Goal: Task Accomplishment & Management: Complete application form

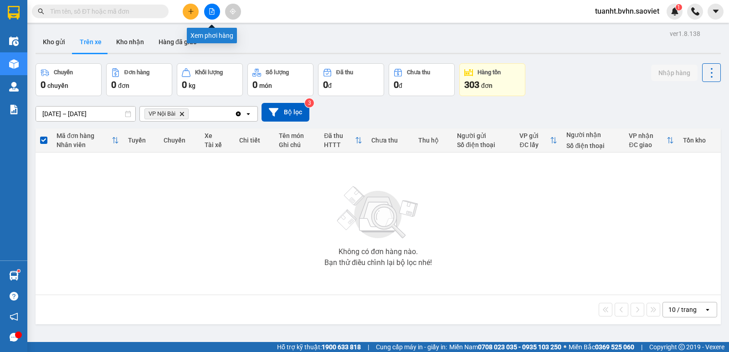
click at [211, 16] on button at bounding box center [212, 12] width 16 height 16
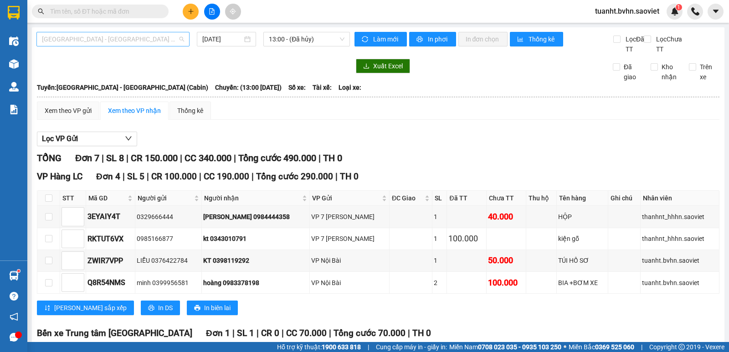
click at [129, 42] on span "[GEOGRAPHIC_DATA] - [GEOGRAPHIC_DATA] (Cabin)" at bounding box center [113, 39] width 142 height 14
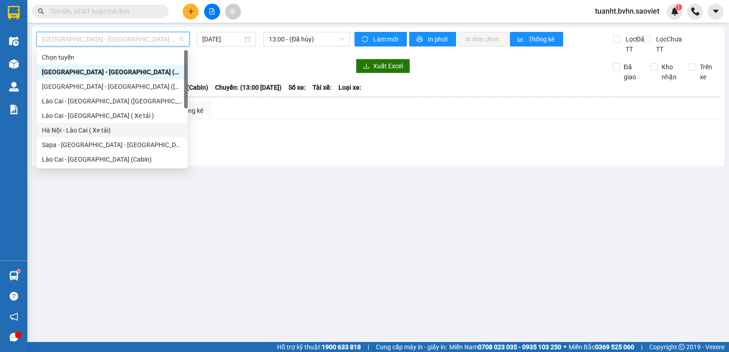
scroll to position [73, 0]
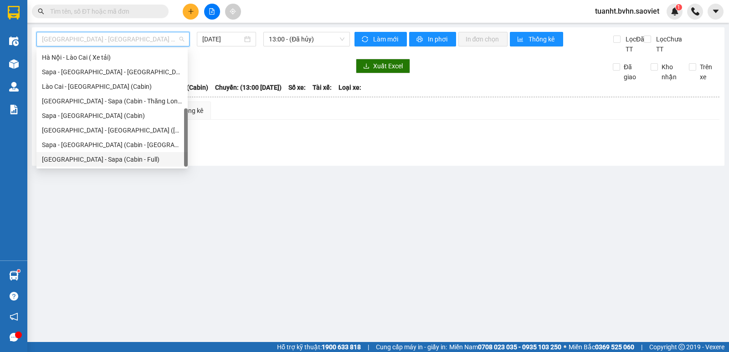
click at [111, 158] on div "[GEOGRAPHIC_DATA] - Sapa (Cabin - Full)" at bounding box center [112, 160] width 140 height 10
type input "[DATE]"
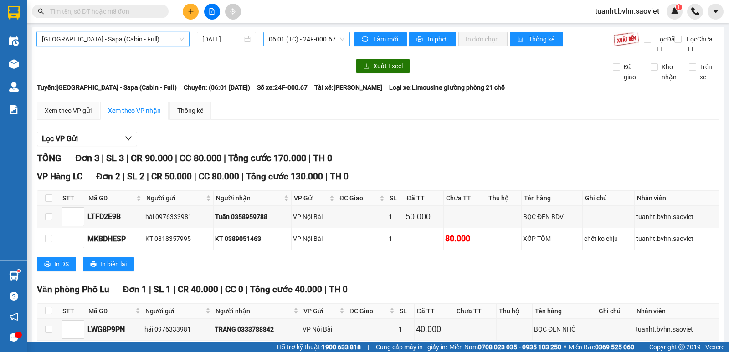
click at [287, 43] on span "06:01 (TC) - 24F-000.67" at bounding box center [306, 39] width 75 height 14
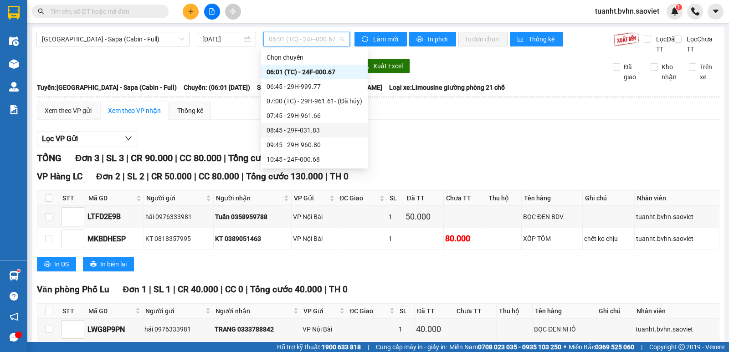
click at [320, 131] on div "08:45 - 29F-031.83" at bounding box center [315, 130] width 96 height 10
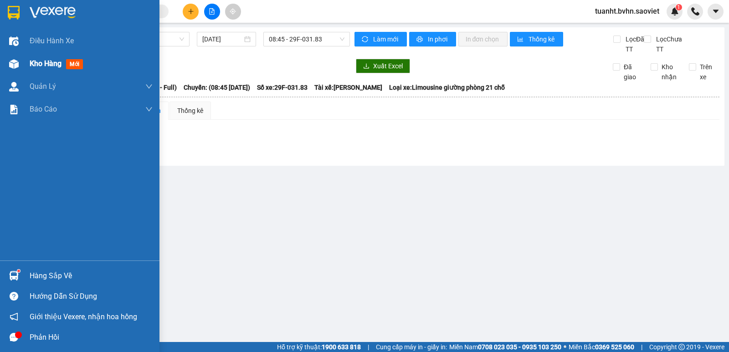
click at [12, 63] on img at bounding box center [14, 64] width 10 height 10
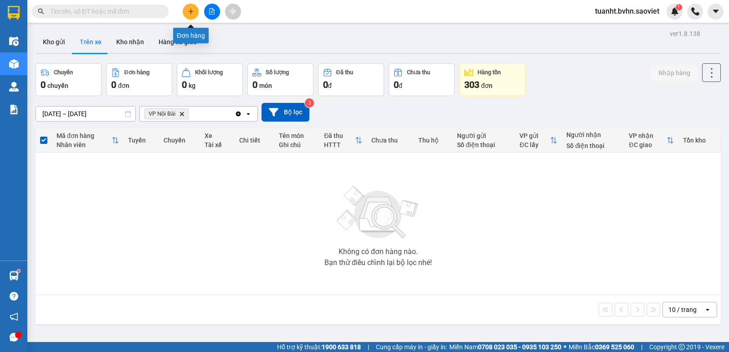
click at [192, 14] on icon "plus" at bounding box center [191, 11] width 6 height 6
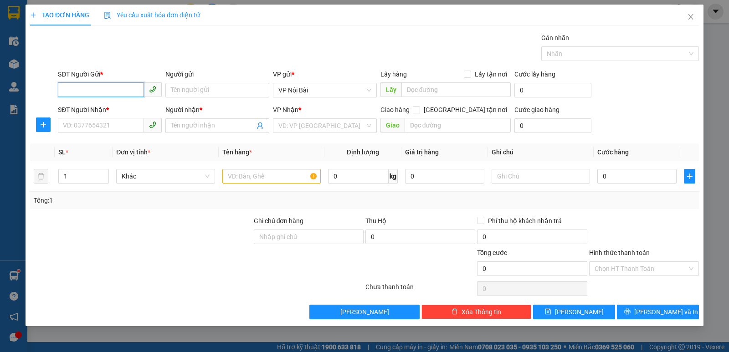
click at [112, 94] on input "SĐT Người Gửi *" at bounding box center [101, 90] width 86 height 15
type input "0358277782"
click at [211, 93] on input "Người gửi" at bounding box center [217, 90] width 104 height 15
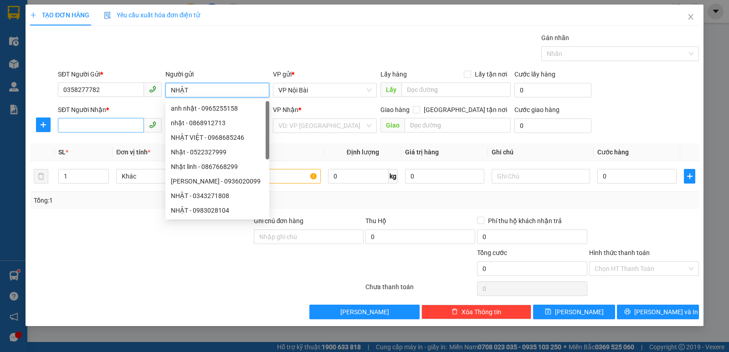
type input "NHẬT"
click at [115, 124] on input "SĐT Người Nhận *" at bounding box center [101, 125] width 86 height 15
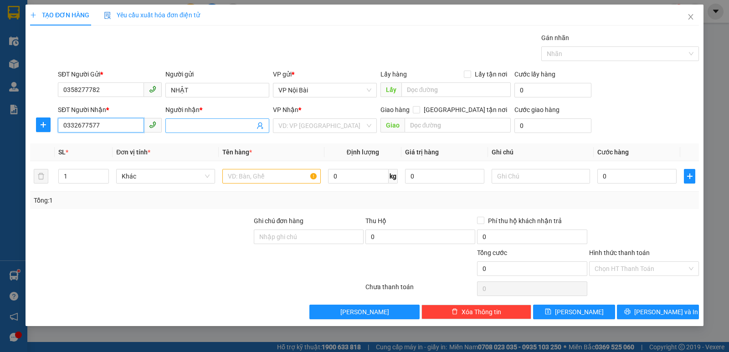
type input "0332677577"
click at [203, 128] on input "Người nhận *" at bounding box center [213, 126] width 84 height 10
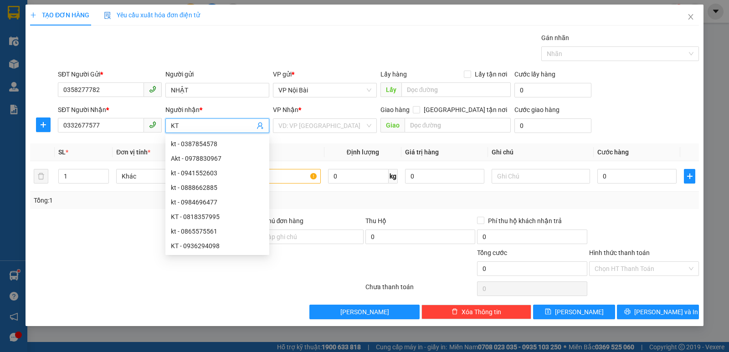
type input "KT"
click at [676, 108] on div "SĐT Người Nhận * 0332677577 Người nhận * KT VP Nhận * VD: VP [GEOGRAPHIC_DATA] …" at bounding box center [378, 121] width 645 height 32
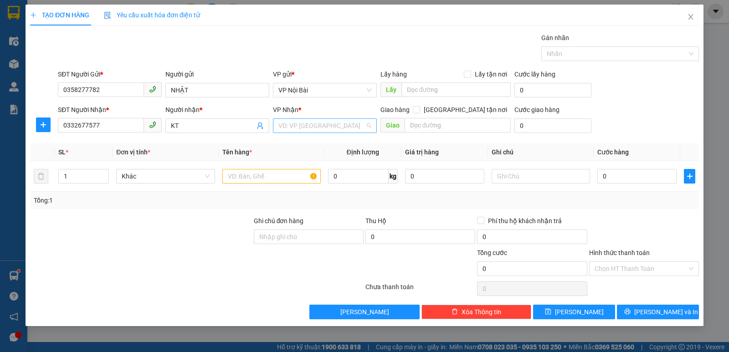
click at [307, 123] on input "search" at bounding box center [322, 126] width 87 height 14
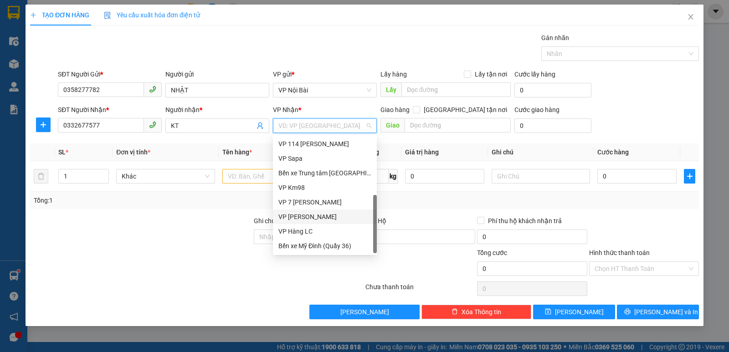
scroll to position [57, 0]
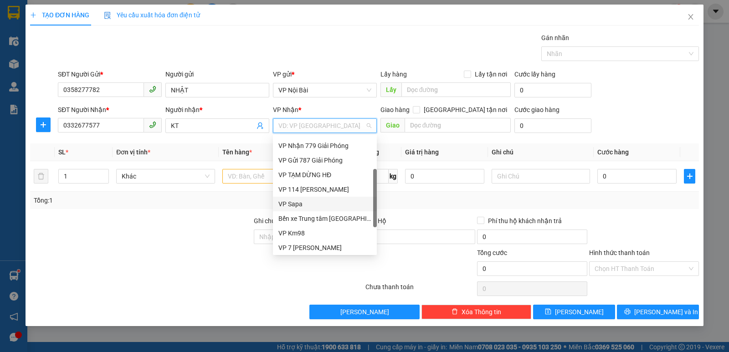
click at [291, 203] on div "VP Sapa" at bounding box center [325, 204] width 93 height 10
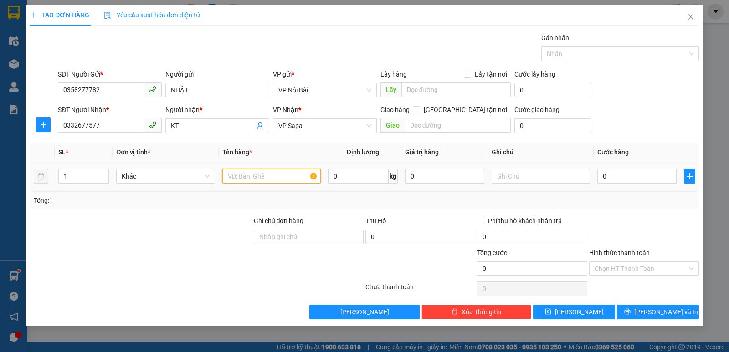
click at [242, 178] on input "text" at bounding box center [271, 176] width 98 height 15
click at [72, 173] on input "1" at bounding box center [84, 177] width 50 height 14
type input "2"
click at [275, 176] on input "text" at bounding box center [271, 176] width 98 height 15
type input "LỐP XE"
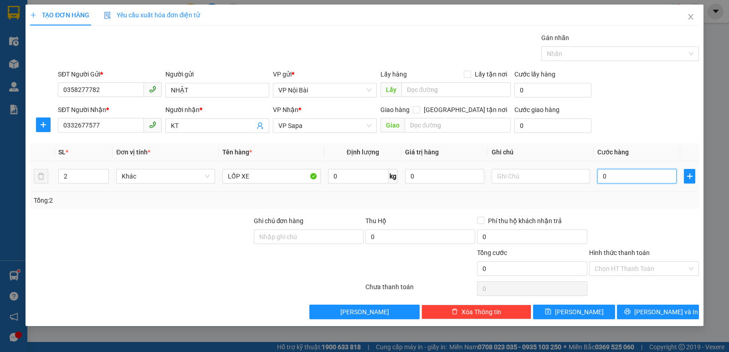
click at [640, 177] on input "0" at bounding box center [637, 176] width 79 height 15
type input "2"
type input "20"
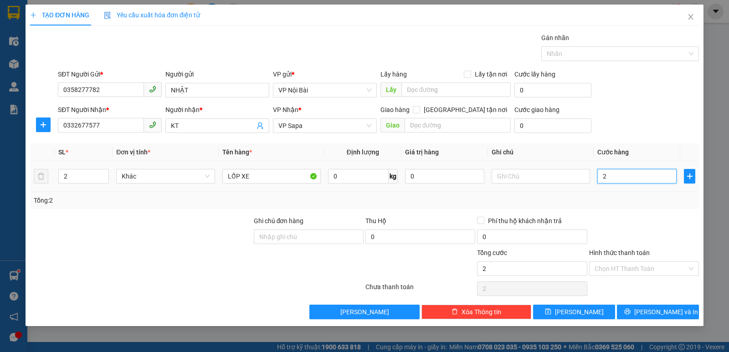
type input "20"
type input "200"
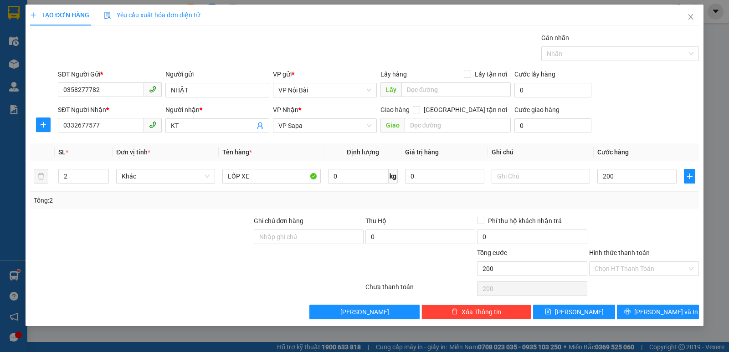
type input "200.000"
click at [667, 232] on div at bounding box center [644, 232] width 112 height 32
click at [392, 237] on input "0" at bounding box center [421, 237] width 110 height 15
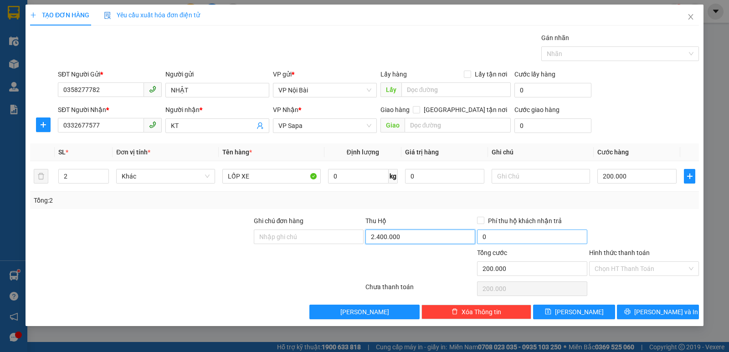
type input "2.400.000"
type input "30.000"
click at [502, 238] on input "30.000" at bounding box center [532, 237] width 110 height 15
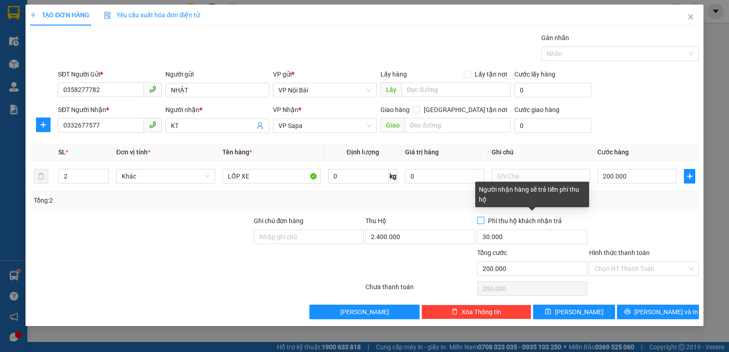
click at [481, 220] on input "Phí thu hộ khách nhận trả" at bounding box center [480, 220] width 6 height 6
checkbox input "true"
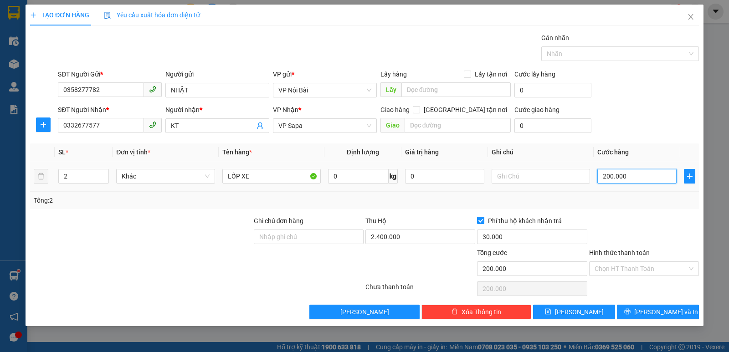
click at [655, 176] on input "200.000" at bounding box center [637, 176] width 79 height 15
click at [629, 270] on input "Hình thức thanh toán" at bounding box center [641, 269] width 93 height 14
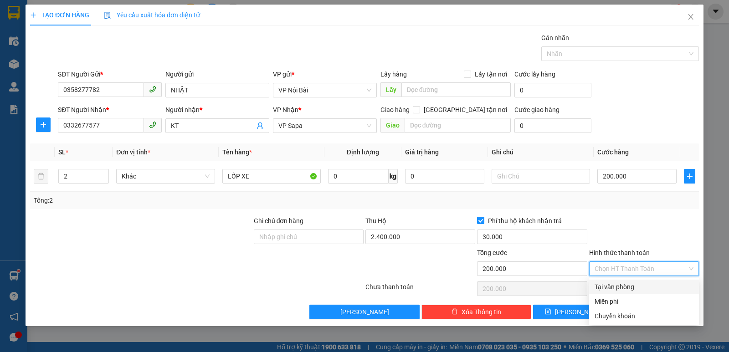
click at [630, 288] on div "Tại văn phòng" at bounding box center [644, 287] width 99 height 10
type input "0"
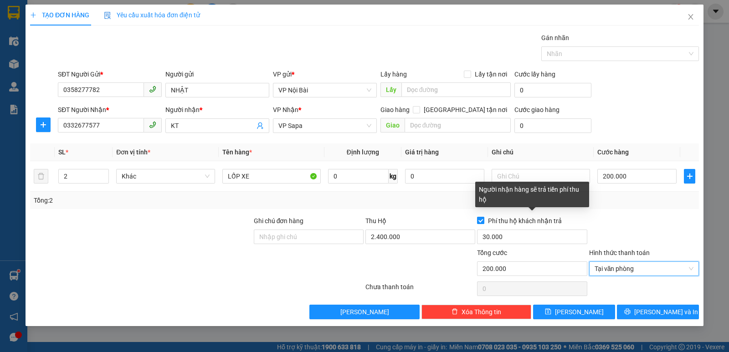
click at [482, 222] on input "Phí thu hộ khách nhận trả" at bounding box center [480, 220] width 6 height 6
checkbox input "false"
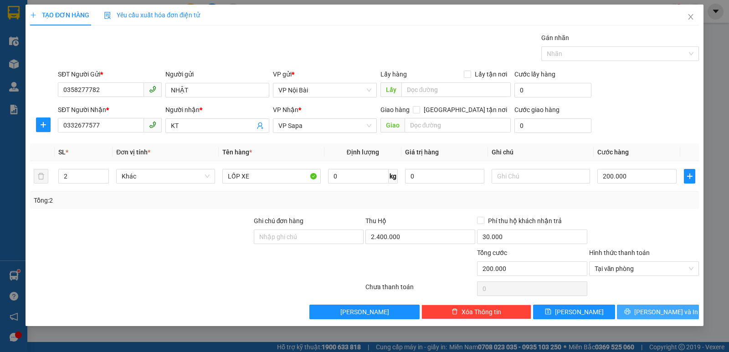
click at [660, 316] on span "[PERSON_NAME] và In" at bounding box center [667, 312] width 64 height 10
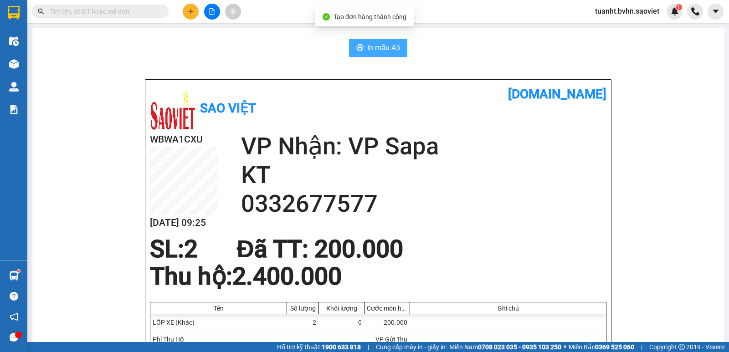
click at [363, 49] on button "In mẫu A5" at bounding box center [378, 48] width 58 height 18
click at [376, 53] on span "In mẫu A5" at bounding box center [383, 47] width 33 height 11
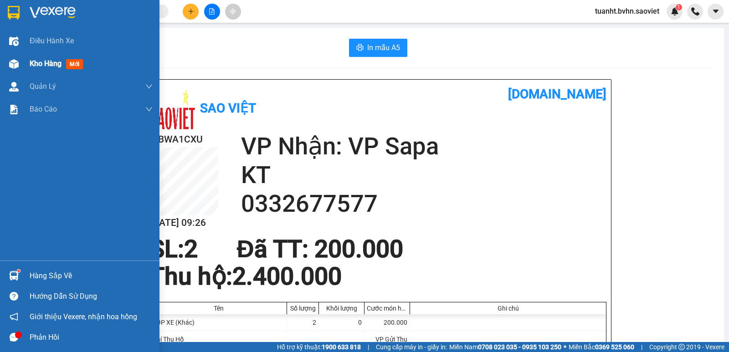
click at [11, 62] on img at bounding box center [14, 64] width 10 height 10
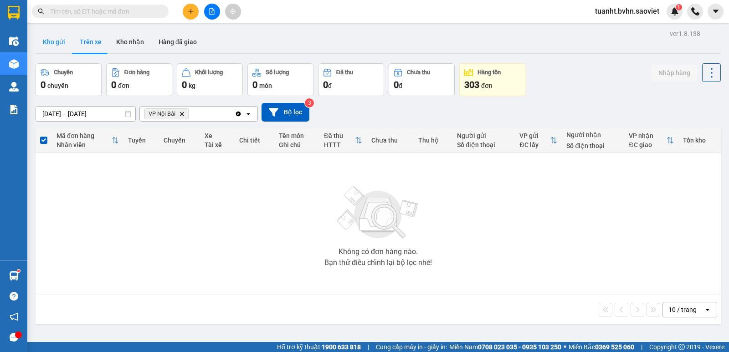
click at [56, 42] on button "Kho gửi" at bounding box center [54, 42] width 37 height 22
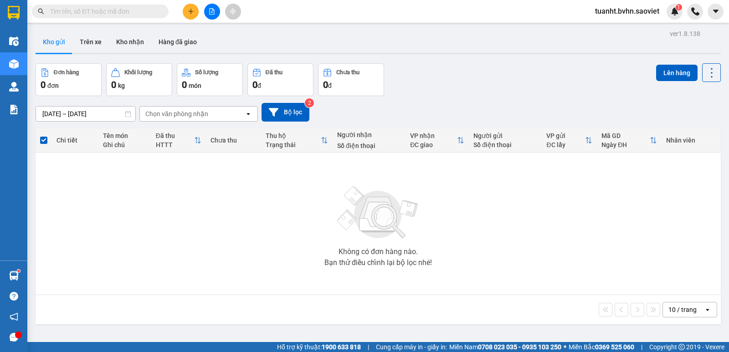
click at [44, 140] on span at bounding box center [43, 140] width 7 height 7
click at [44, 136] on input "checkbox" at bounding box center [44, 136] width 0 height 0
click at [205, 113] on div "Chọn văn phòng nhận" at bounding box center [176, 113] width 63 height 9
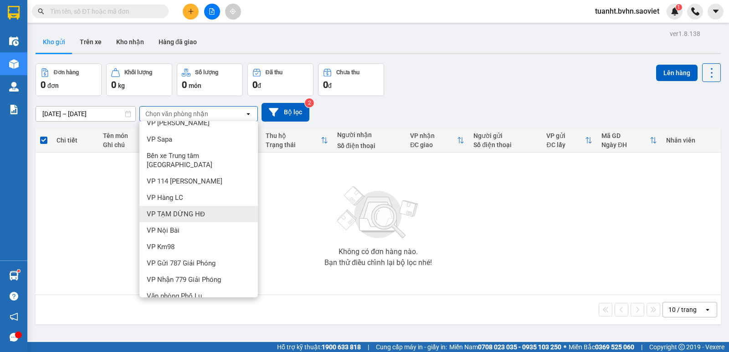
scroll to position [77, 0]
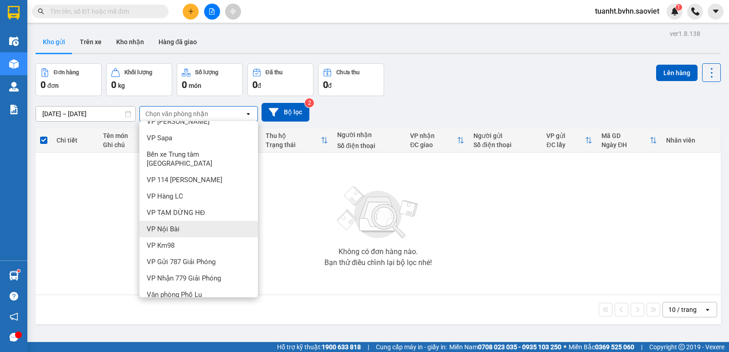
click at [170, 225] on span "VP Nội Bài" at bounding box center [163, 229] width 33 height 9
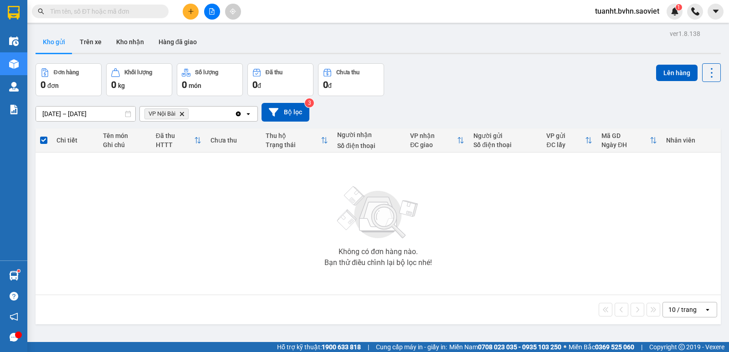
click at [241, 114] on icon "Clear all" at bounding box center [238, 113] width 5 height 5
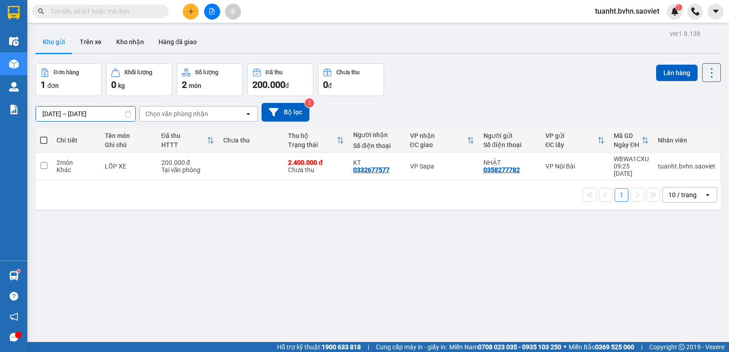
click at [50, 111] on input "[DATE] – [DATE]" at bounding box center [85, 114] width 99 height 15
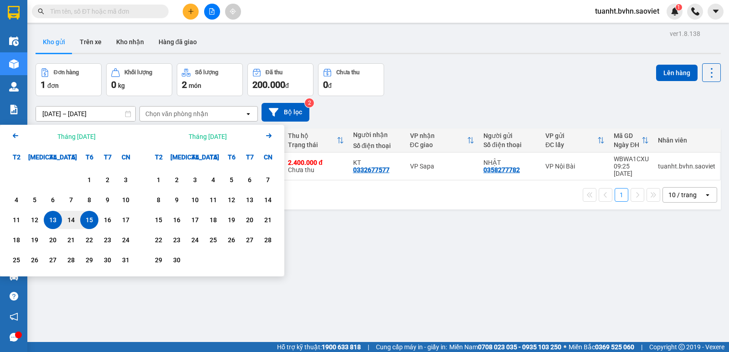
click at [87, 221] on div "15" at bounding box center [89, 220] width 13 height 11
type input "[DATE] – / /"
click at [392, 272] on div "ver 1.8.138 Kho gửi Trên xe Kho nhận Hàng đã giao Đơn hàng 1 đơn Khối lượng 0 k…" at bounding box center [378, 203] width 693 height 352
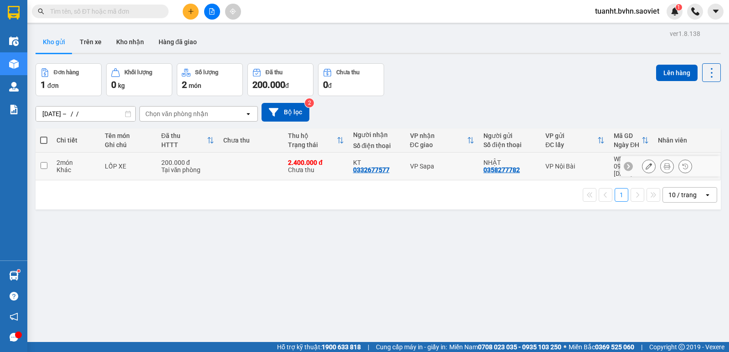
click at [45, 163] on input "checkbox" at bounding box center [44, 165] width 7 height 7
checkbox input "true"
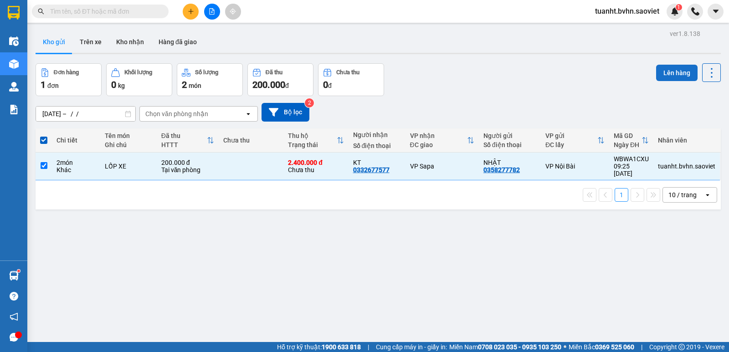
click at [670, 70] on button "Lên hàng" at bounding box center [676, 73] width 41 height 16
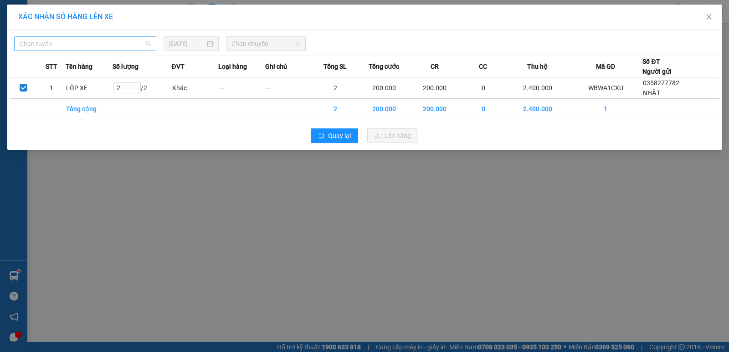
click at [112, 46] on span "Chọn tuyến" at bounding box center [85, 44] width 131 height 14
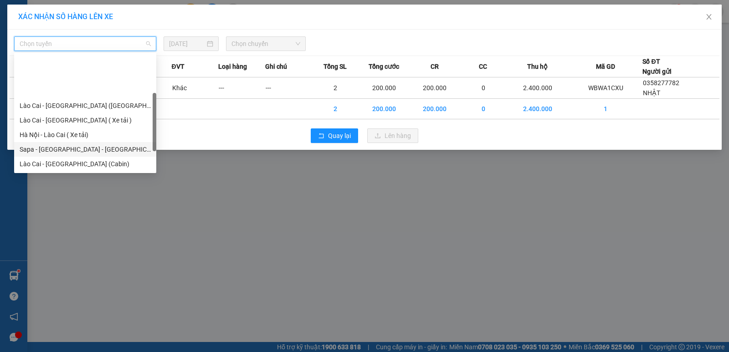
scroll to position [73, 0]
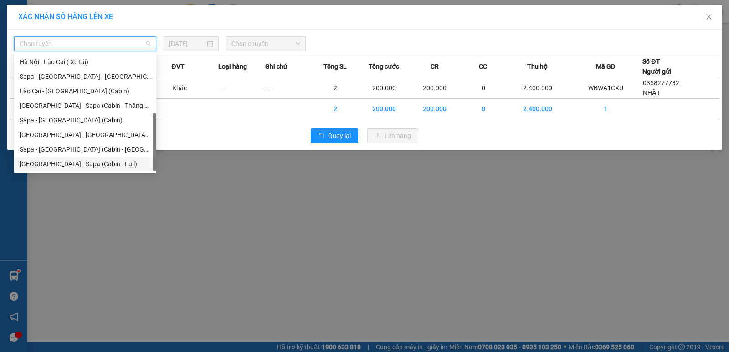
click at [98, 163] on div "[GEOGRAPHIC_DATA] - Sapa (Cabin - Full)" at bounding box center [85, 164] width 131 height 10
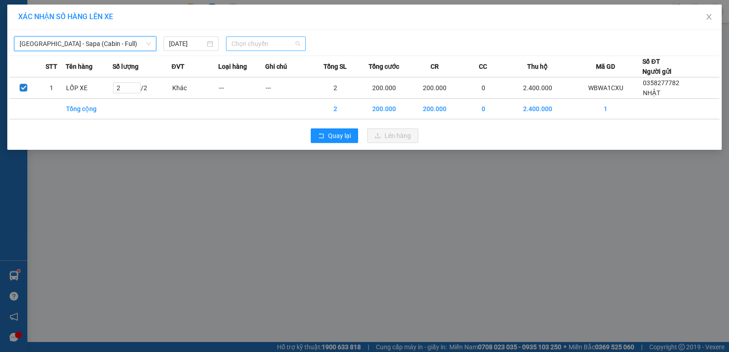
click at [269, 46] on span "Chọn chuyến" at bounding box center [266, 44] width 69 height 14
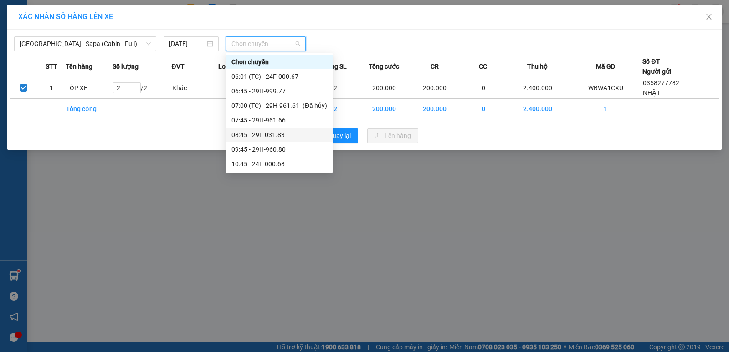
click at [273, 133] on div "08:45 - 29F-031.83" at bounding box center [280, 135] width 96 height 10
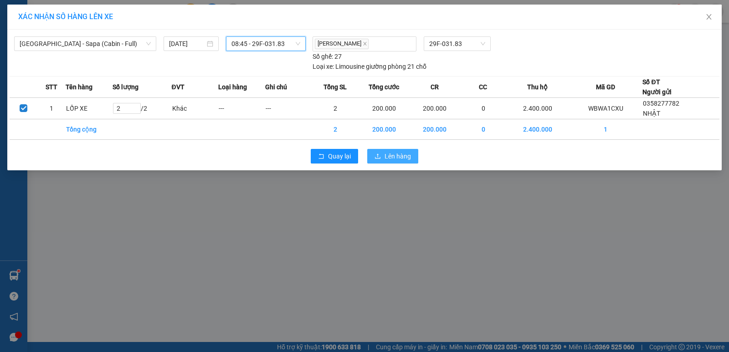
click at [410, 162] on button "Lên hàng" at bounding box center [392, 156] width 51 height 15
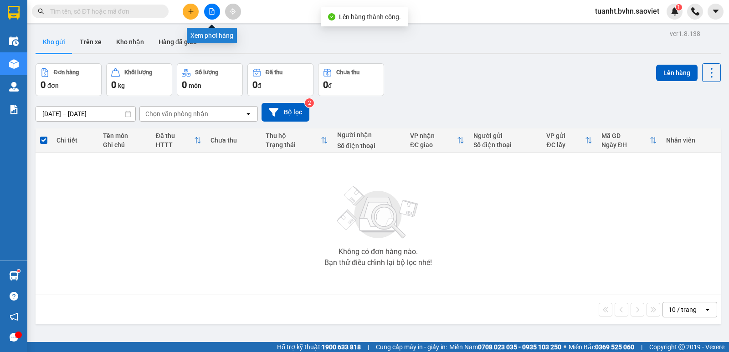
click at [212, 14] on icon "file-add" at bounding box center [212, 11] width 6 height 6
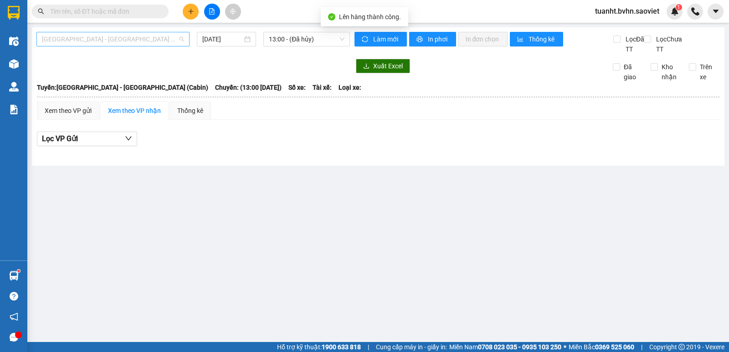
click at [148, 35] on span "[GEOGRAPHIC_DATA] - [GEOGRAPHIC_DATA] (Cabin)" at bounding box center [113, 39] width 142 height 14
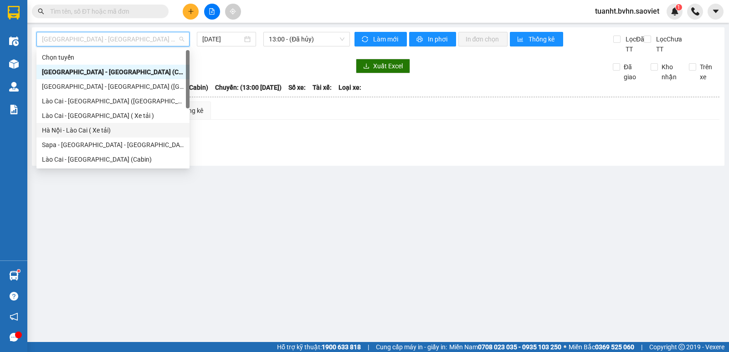
scroll to position [73, 0]
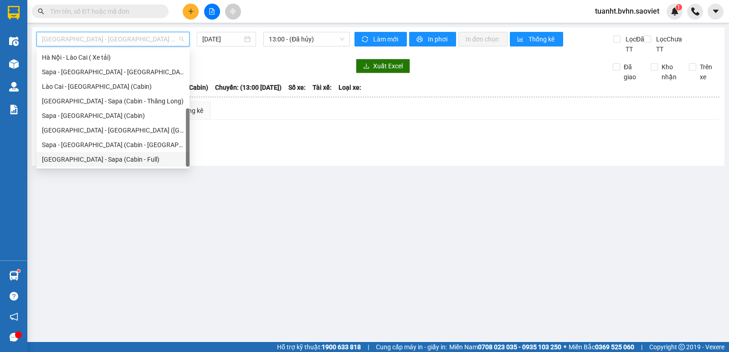
click at [128, 159] on div "[GEOGRAPHIC_DATA] - Sapa (Cabin - Full)" at bounding box center [113, 160] width 142 height 10
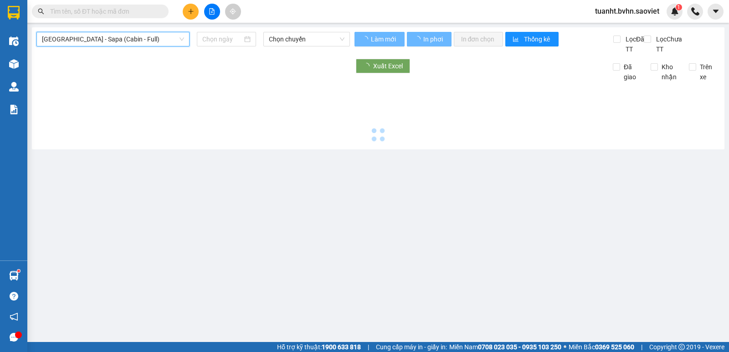
type input "[DATE]"
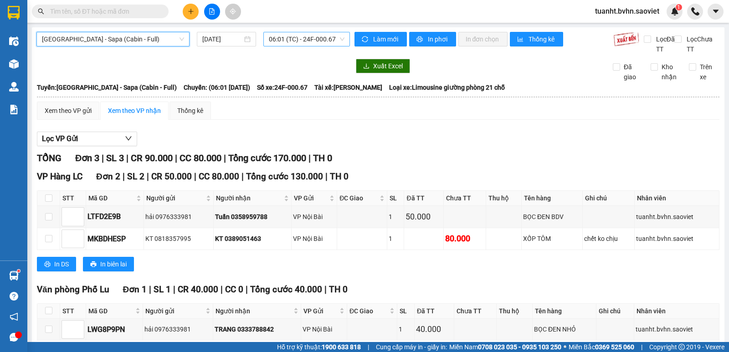
click at [323, 39] on span "06:01 (TC) - 24F-000.67" at bounding box center [306, 39] width 75 height 14
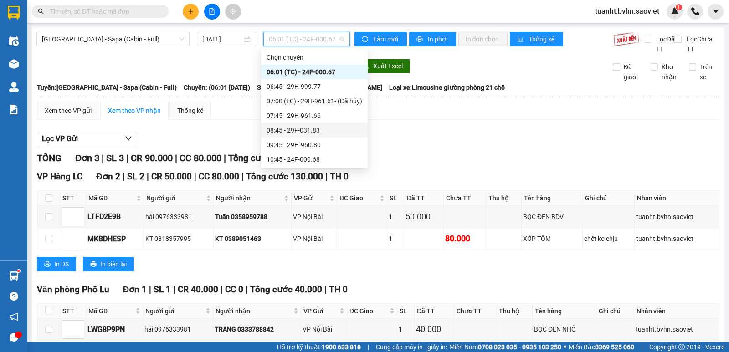
click at [310, 129] on div "08:45 - 29F-031.83" at bounding box center [315, 130] width 96 height 10
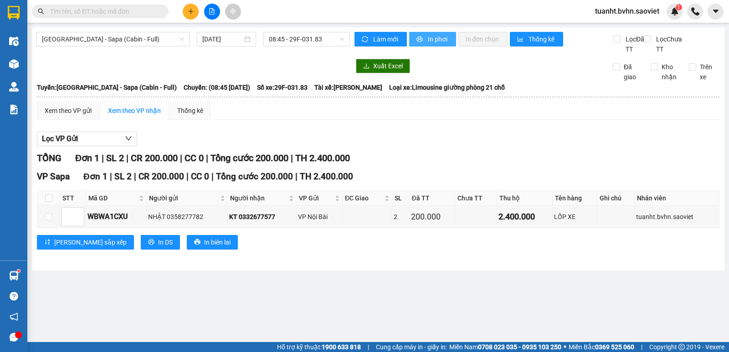
click at [435, 42] on span "In phơi" at bounding box center [438, 39] width 21 height 10
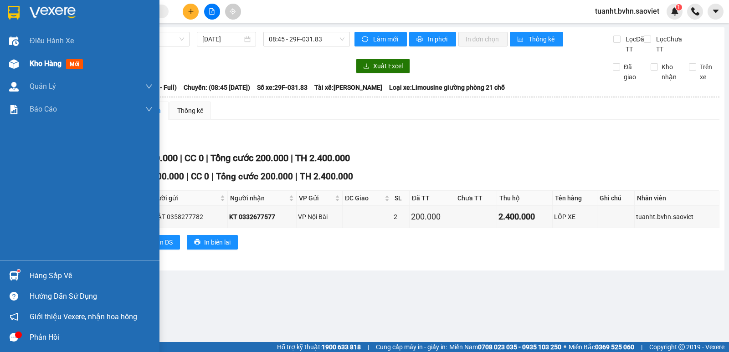
click at [13, 68] on div at bounding box center [14, 64] width 16 height 16
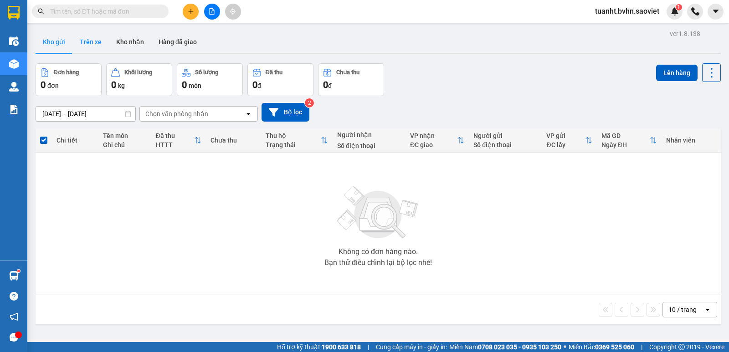
click at [82, 45] on button "Trên xe" at bounding box center [90, 42] width 36 height 22
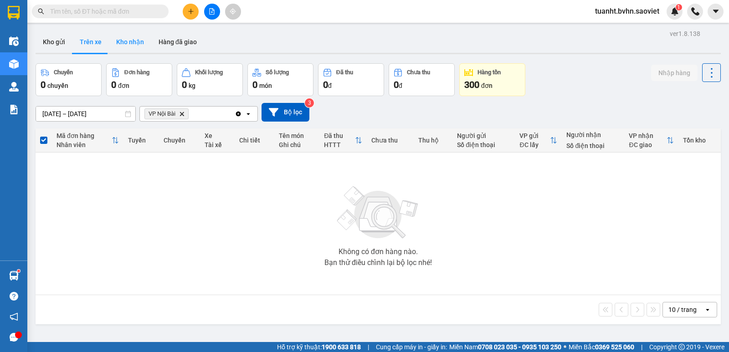
click at [142, 42] on button "Kho nhận" at bounding box center [130, 42] width 42 height 22
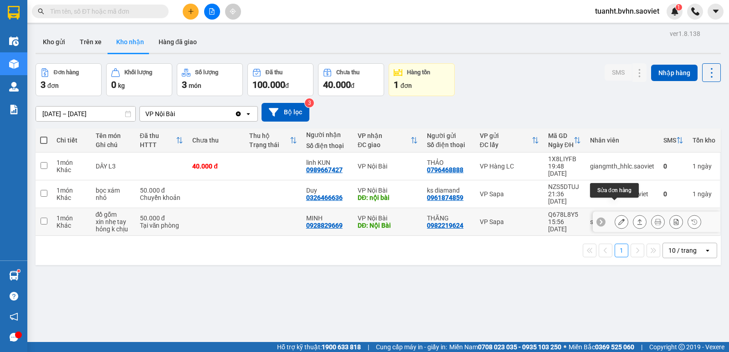
click at [619, 219] on icon at bounding box center [622, 222] width 6 height 6
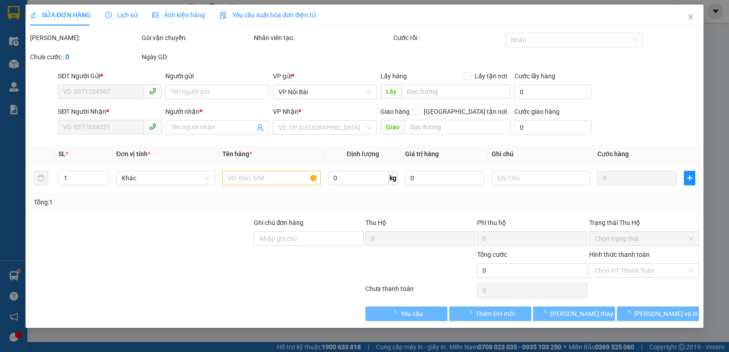
type input "0982219624"
type input "THĂNG"
type input "0928829669"
type input "MINH"
type input "Nội Bài"
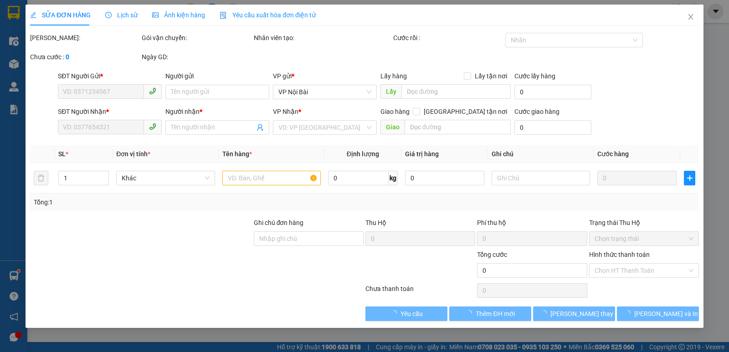
type input "50.000"
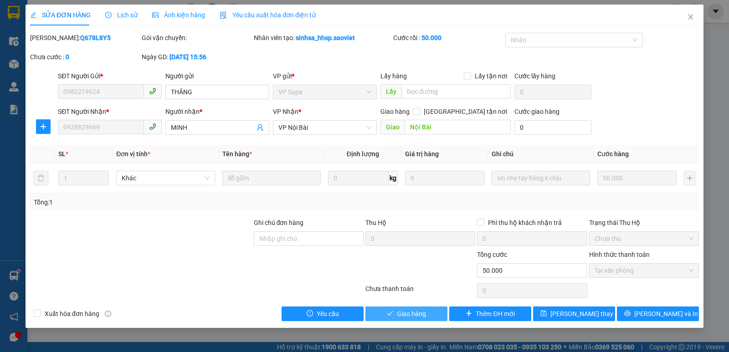
click at [416, 312] on span "Giao hàng" at bounding box center [411, 314] width 29 height 10
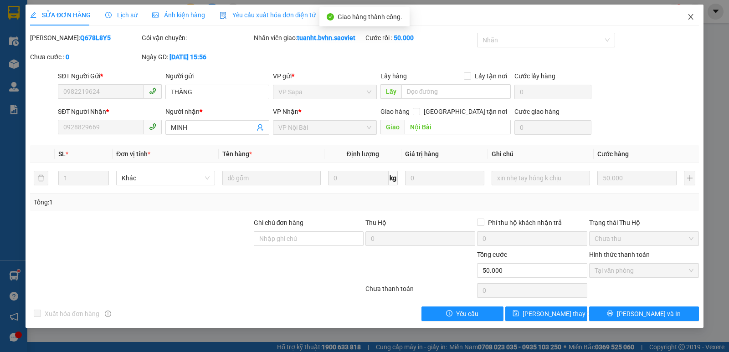
click at [689, 16] on icon "close" at bounding box center [690, 16] width 7 height 7
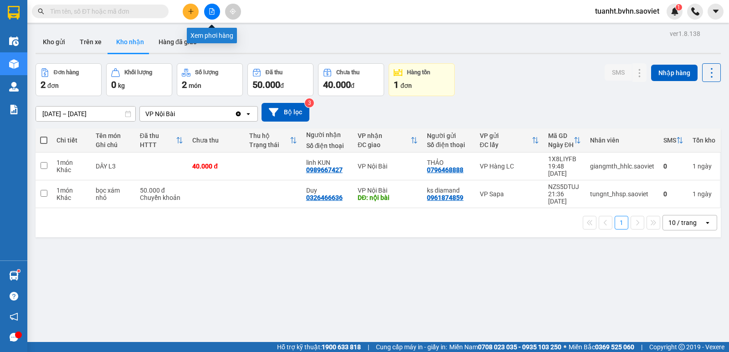
click at [213, 14] on icon "file-add" at bounding box center [212, 11] width 5 height 6
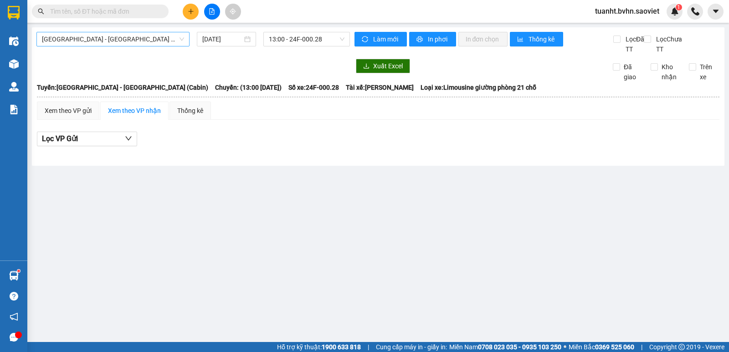
click at [115, 41] on span "[GEOGRAPHIC_DATA] - [GEOGRAPHIC_DATA] (Cabin)" at bounding box center [113, 39] width 142 height 14
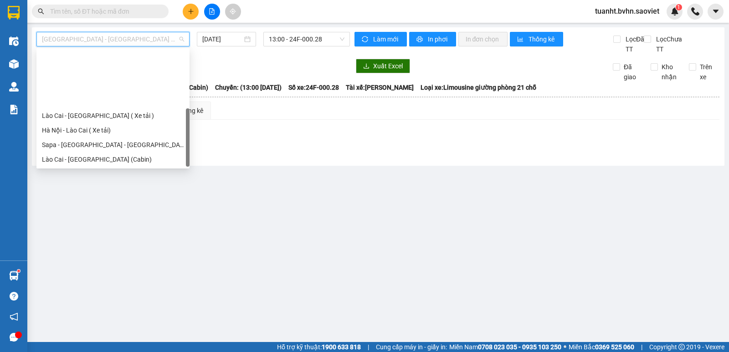
click at [88, 227] on div "[GEOGRAPHIC_DATA] - Sapa (Cabin - Full)" at bounding box center [113, 232] width 142 height 10
type input "[DATE]"
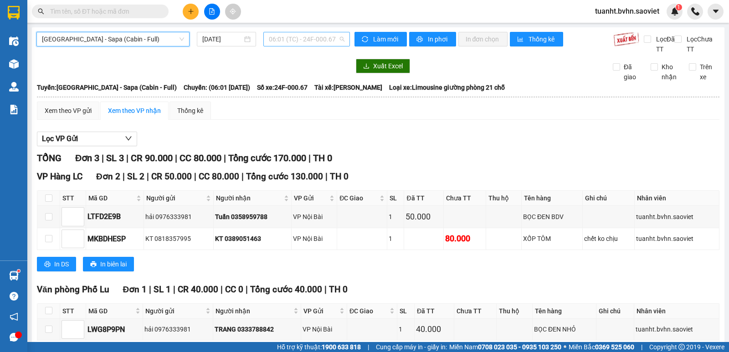
click at [293, 40] on span "06:01 (TC) - 24F-000.67" at bounding box center [306, 39] width 75 height 14
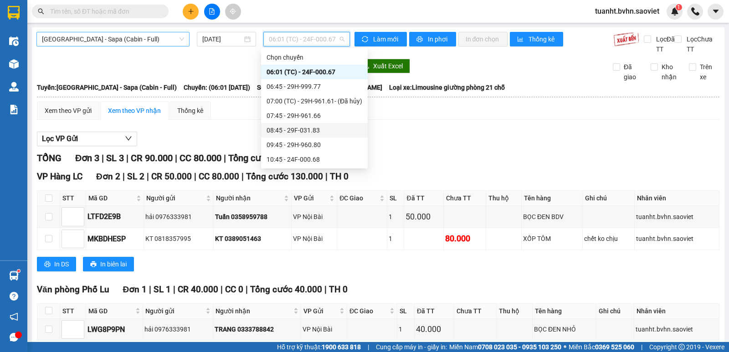
click at [133, 36] on span "[GEOGRAPHIC_DATA] - Sapa (Cabin - Full)" at bounding box center [113, 39] width 142 height 14
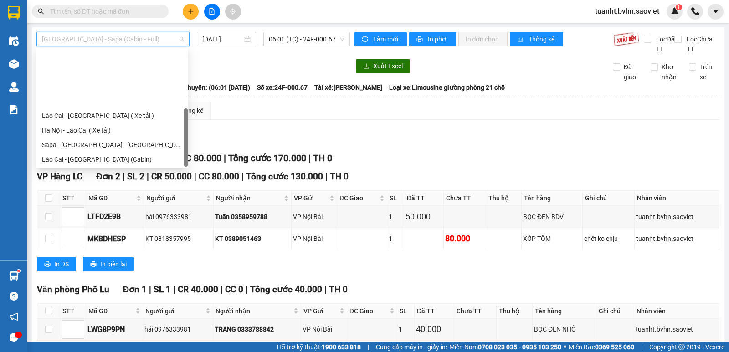
click at [111, 169] on div "[GEOGRAPHIC_DATA] - Sapa (Cabin - Thăng Long)" at bounding box center [112, 174] width 140 height 10
type input "[DATE]"
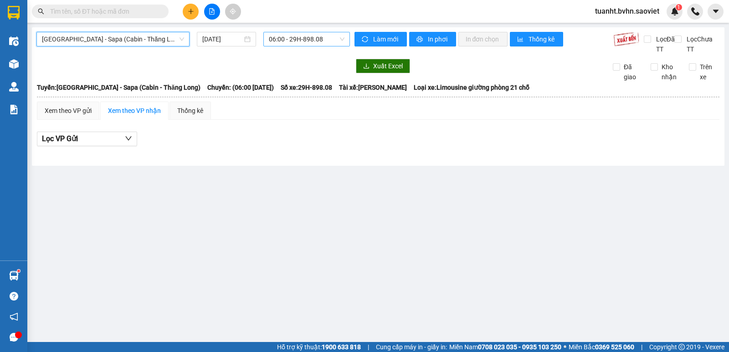
click at [292, 41] on span "06:00 - 29H-898.08" at bounding box center [306, 39] width 75 height 14
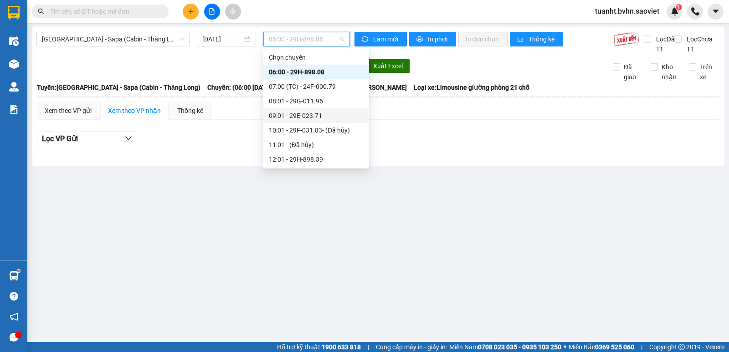
click at [291, 111] on div "09:01 - 29E-023.71" at bounding box center [316, 116] width 95 height 10
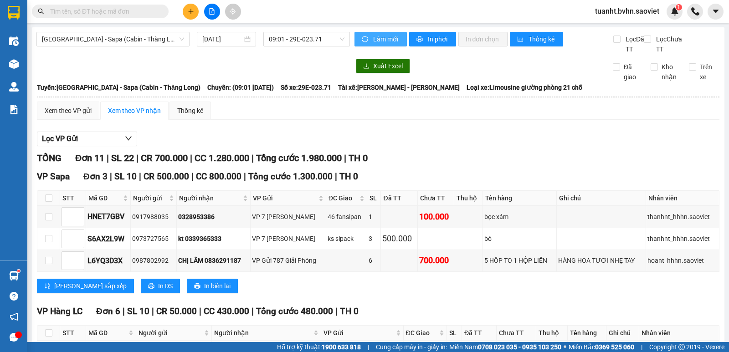
click at [378, 42] on span "Làm mới" at bounding box center [386, 39] width 26 height 10
click at [418, 37] on icon "printer" at bounding box center [420, 39] width 6 height 6
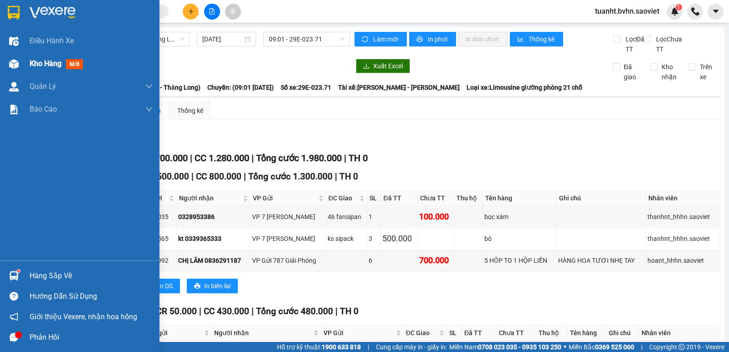
click at [25, 63] on div "Kho hàng mới" at bounding box center [80, 63] width 160 height 23
